Goal: Task Accomplishment & Management: Manage account settings

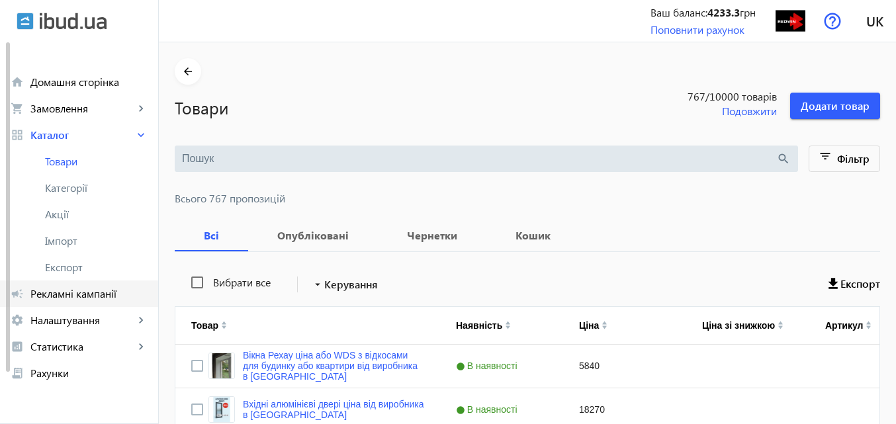
click at [114, 290] on span "Рекламні кампанії" at bounding box center [88, 293] width 117 height 13
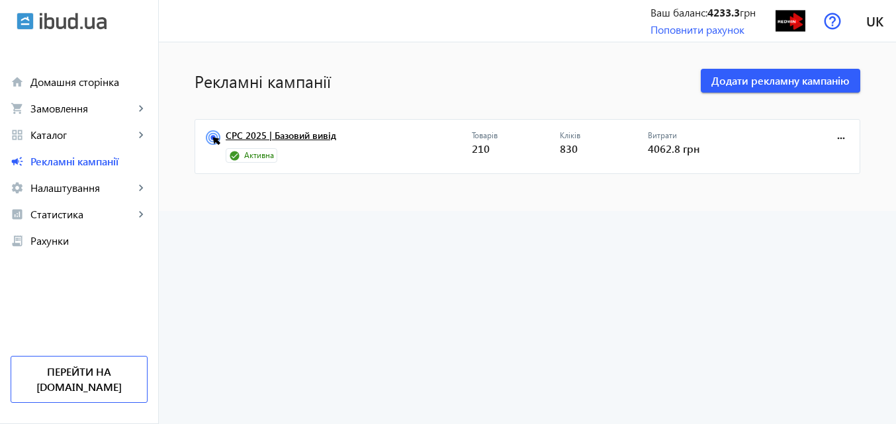
click at [308, 134] on link "CPC 2025 | Базовий вивід" at bounding box center [349, 139] width 246 height 19
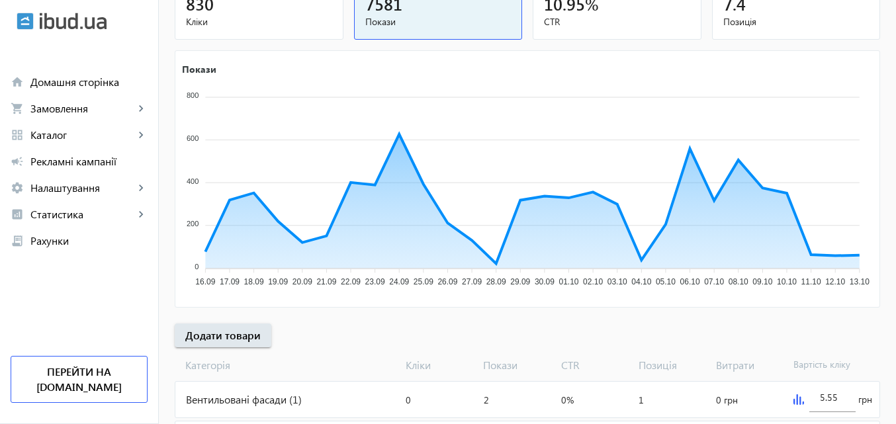
scroll to position [199, 0]
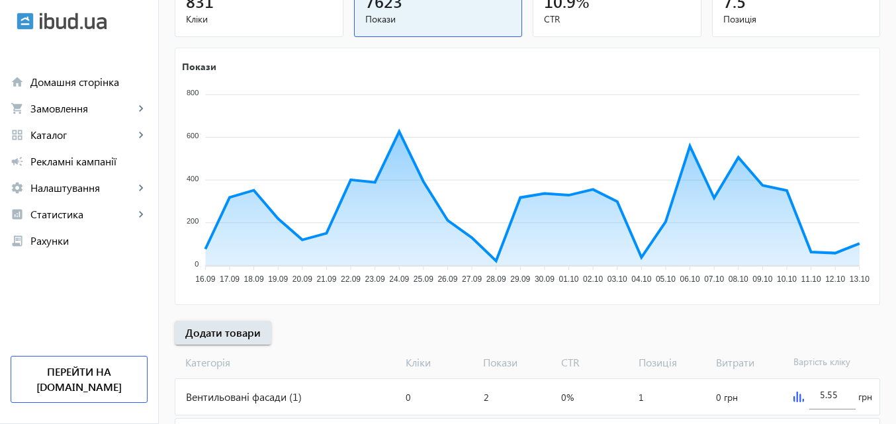
scroll to position [199, 0]
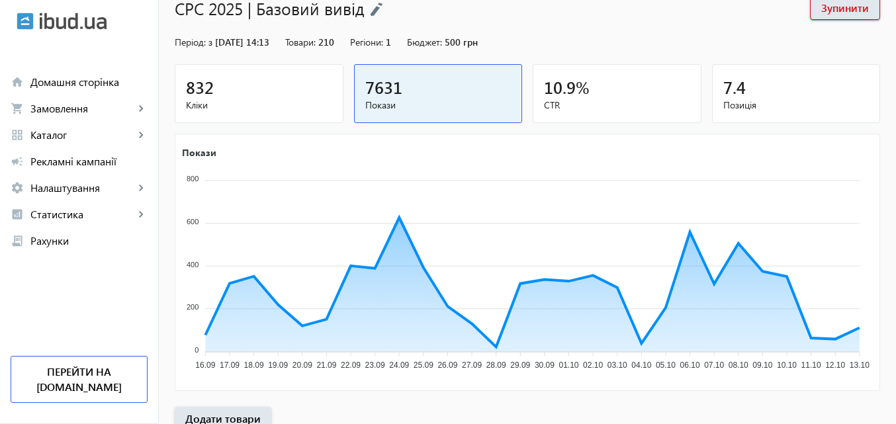
scroll to position [132, 0]
